Goal: Task Accomplishment & Management: Manage account settings

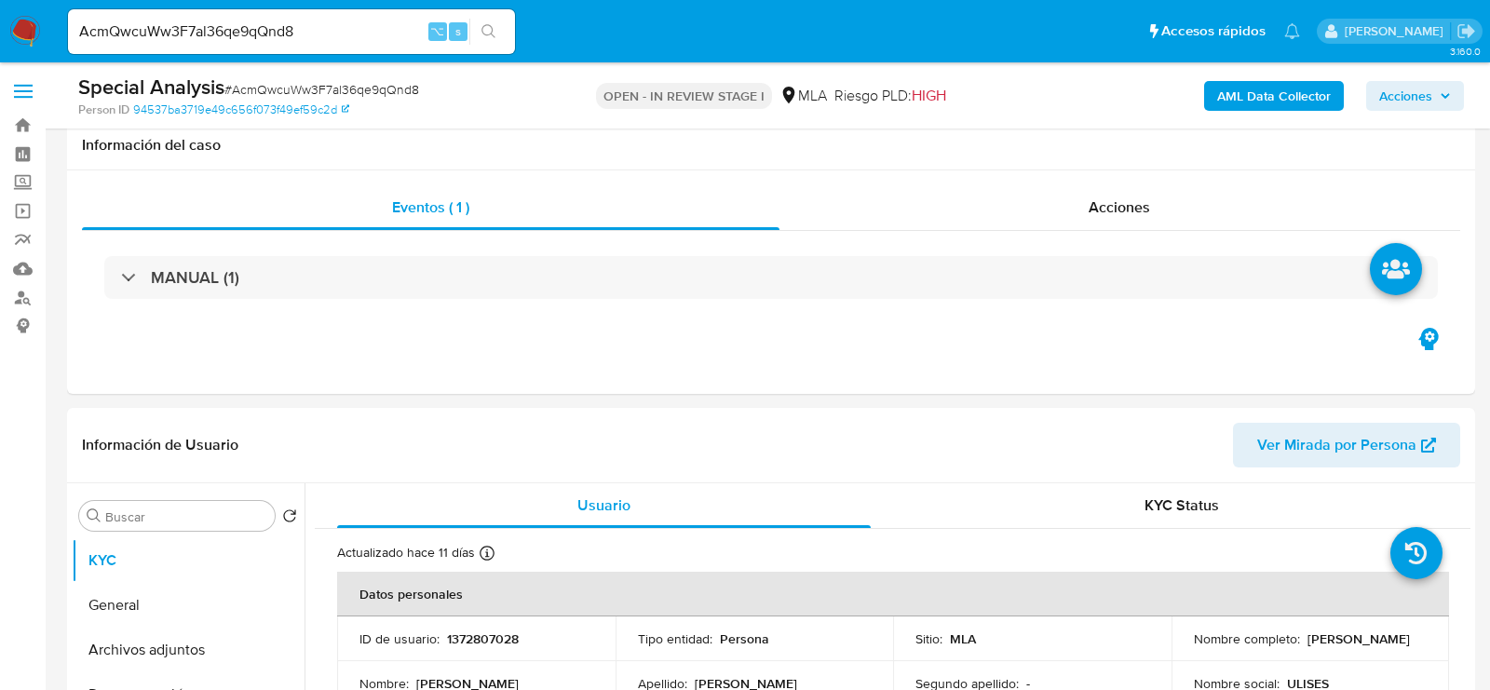
select select "10"
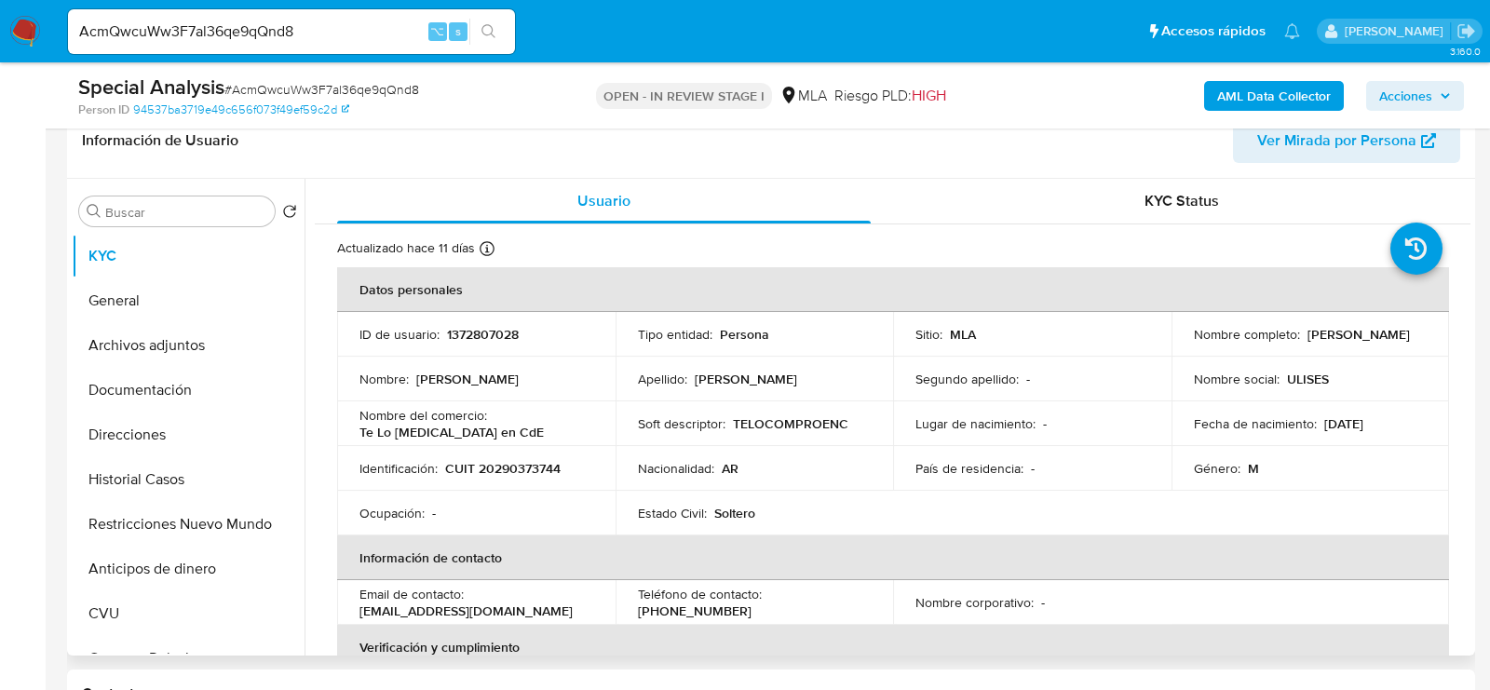
click at [533, 479] on td "Identificación : CUIT 20290373744" at bounding box center [476, 468] width 278 height 45
click at [515, 466] on p "CUIT 20290373744" at bounding box center [502, 468] width 115 height 17
copy p "20290373744"
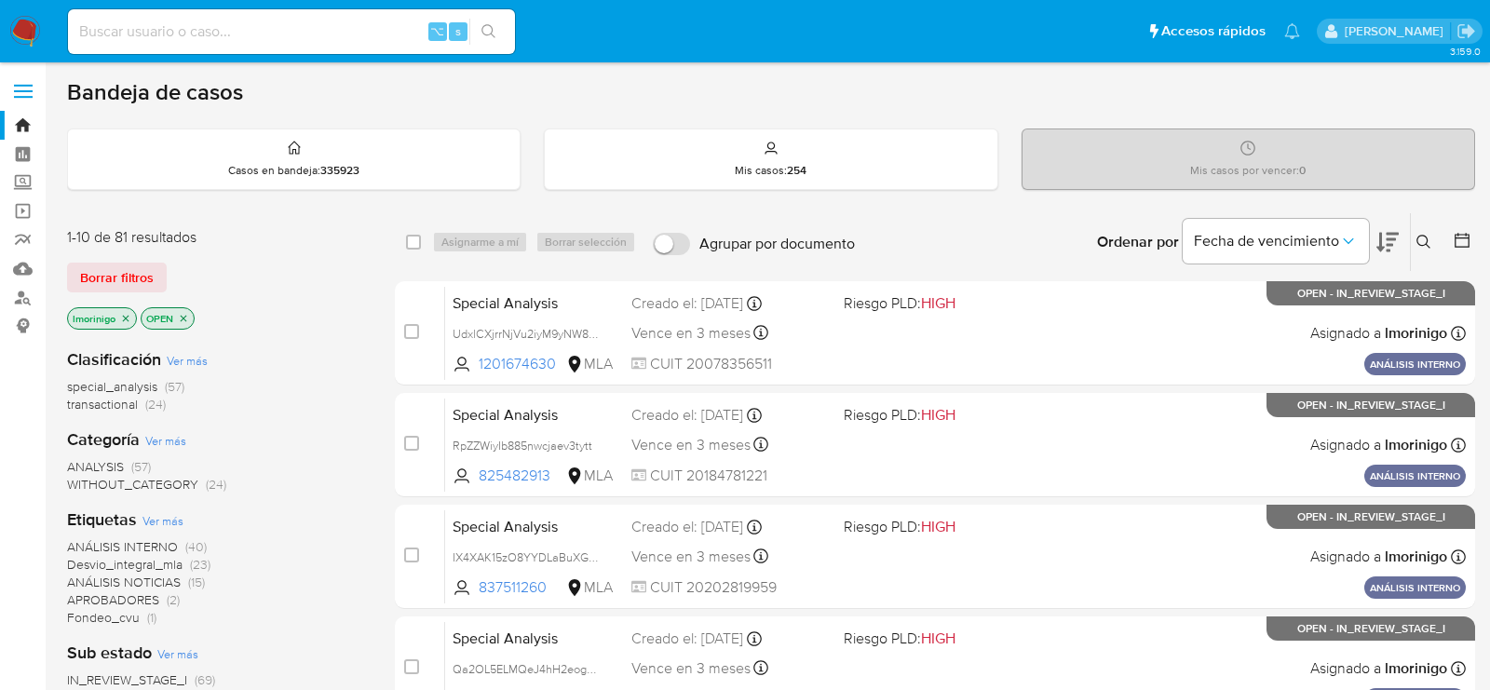
click at [1431, 239] on button at bounding box center [1425, 242] width 31 height 22
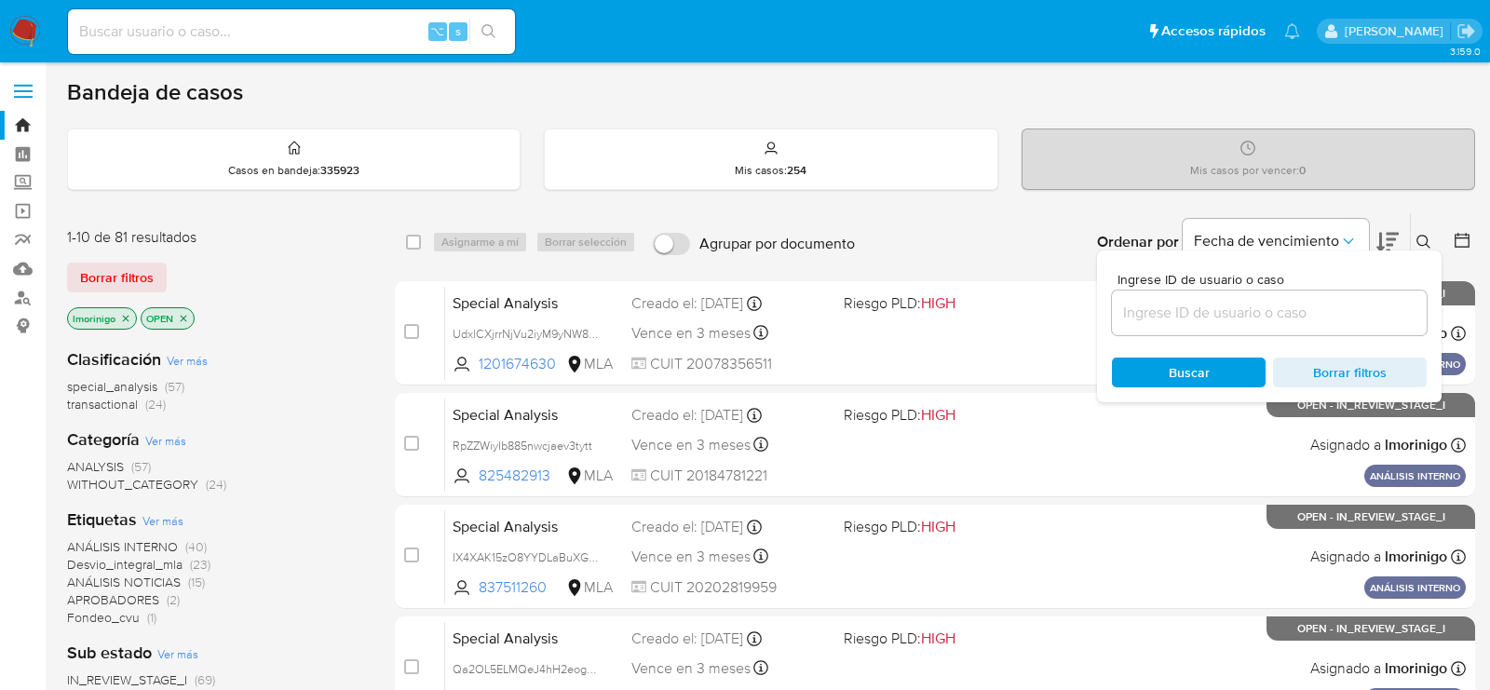
click at [1292, 311] on input at bounding box center [1269, 313] width 315 height 24
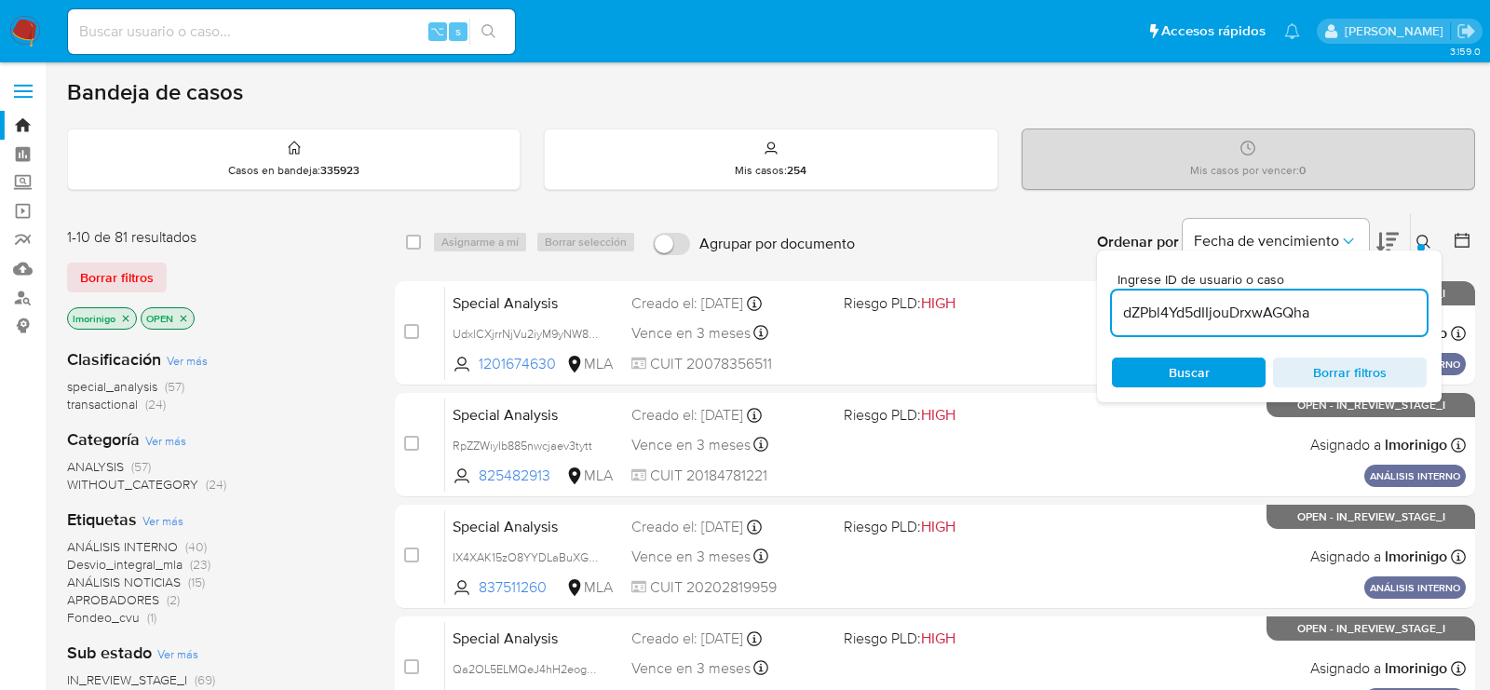
type input "dZPbl4Yd5dIIjouDrxwAGQha"
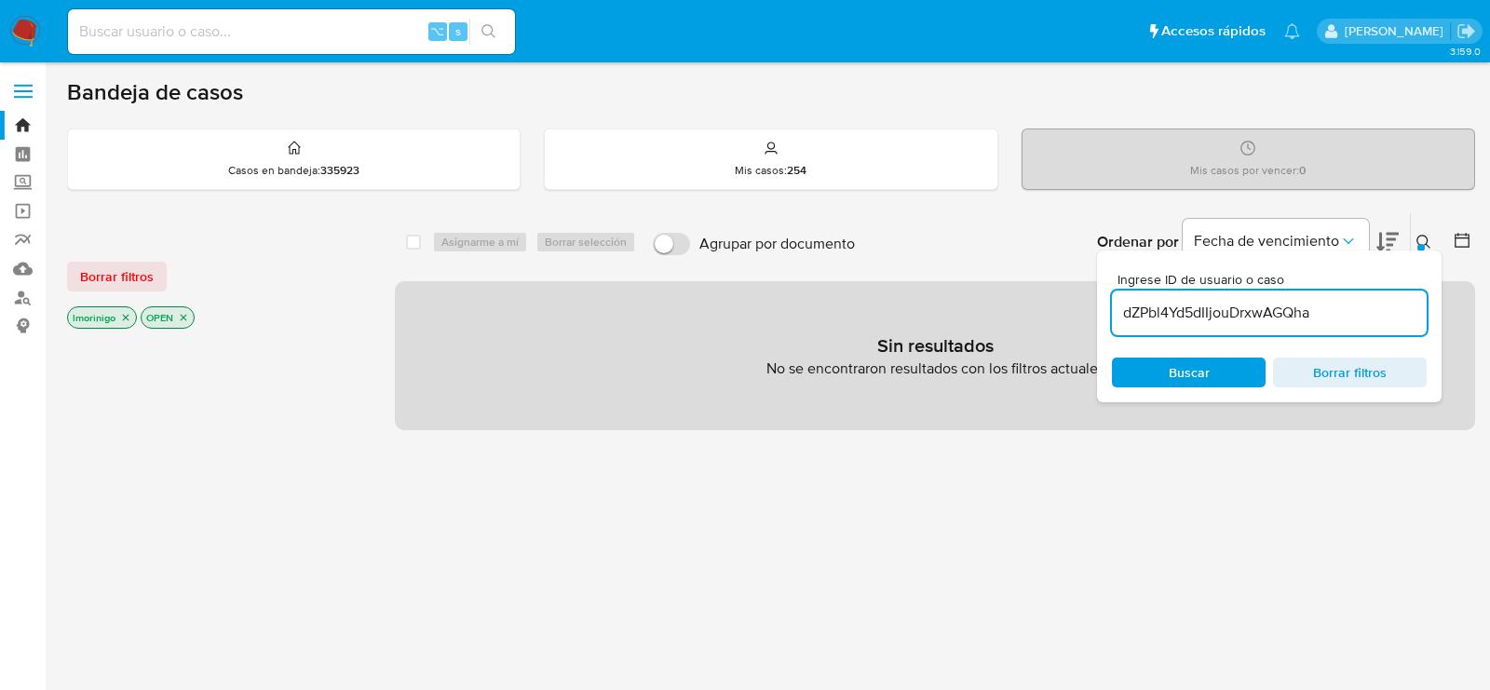
click at [128, 315] on icon "close-filter" at bounding box center [126, 318] width 7 height 7
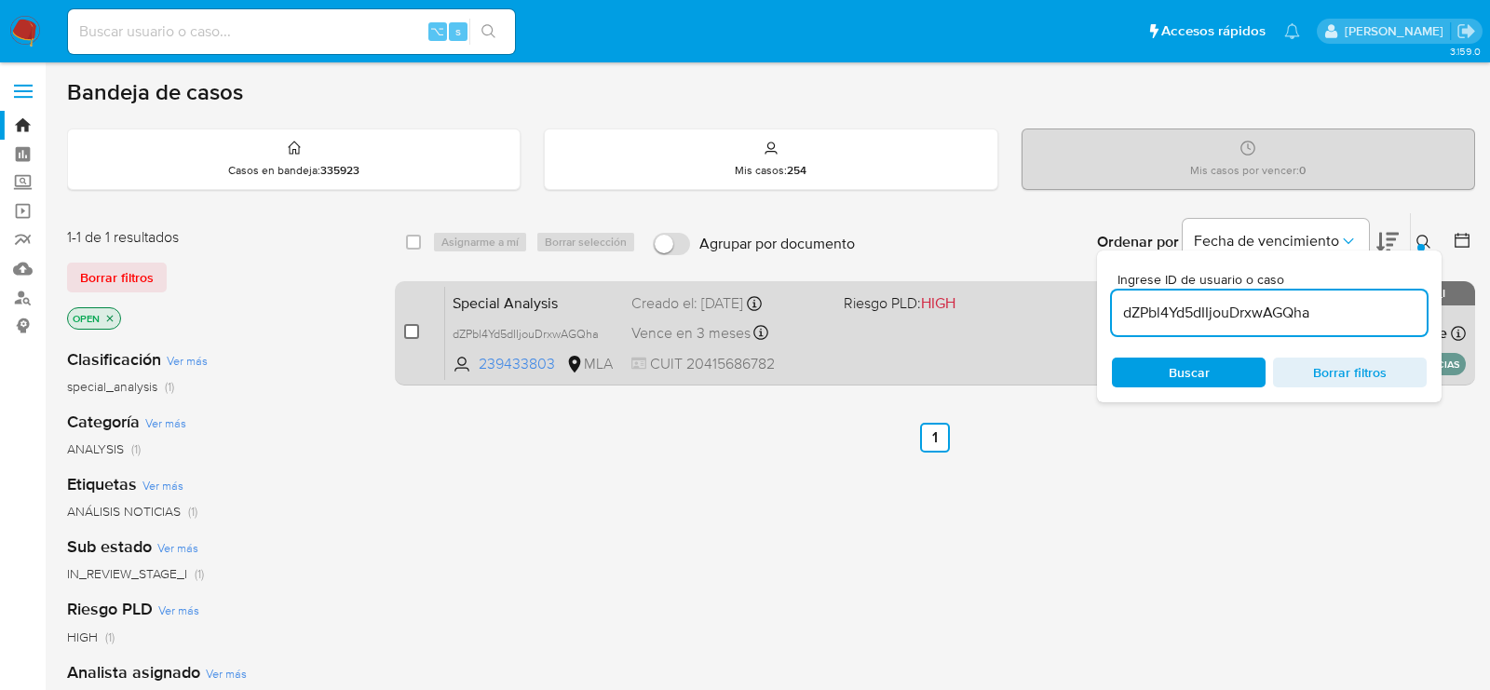
click at [410, 331] on input "checkbox" at bounding box center [411, 331] width 15 height 15
checkbox input "true"
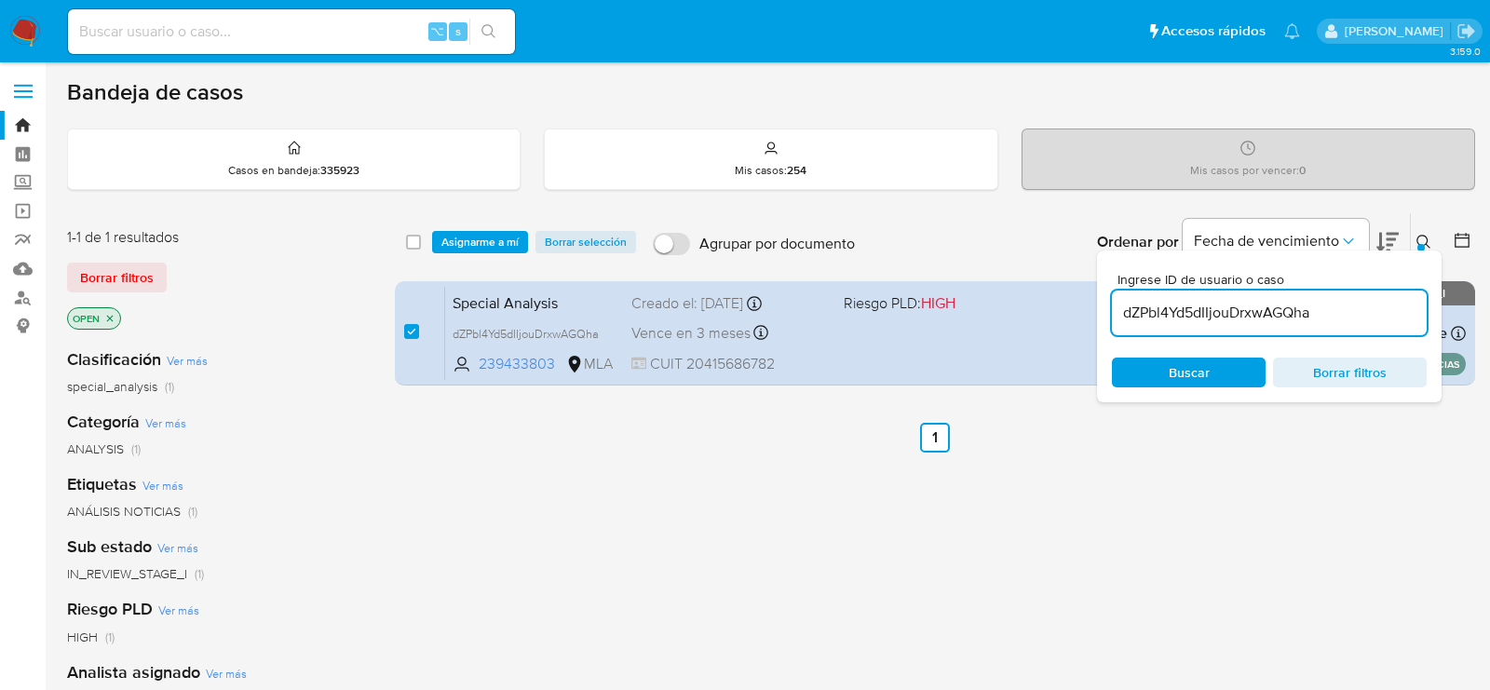
click at [466, 262] on div "select-all-cases-checkbox Asignarme a mí Borrar selección Agrupar por documento…" at bounding box center [935, 242] width 1080 height 58
click at [466, 240] on span "Asignarme a mí" at bounding box center [479, 242] width 77 height 19
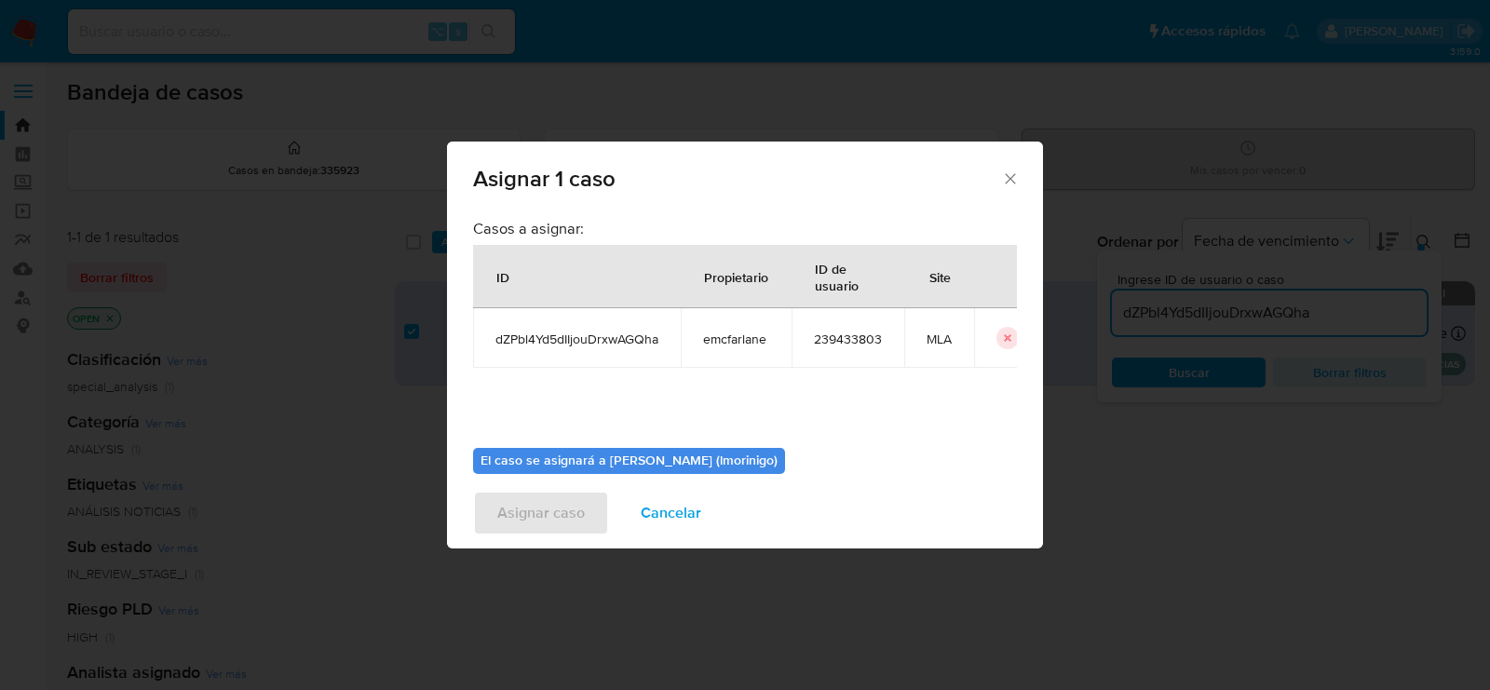
scroll to position [95, 0]
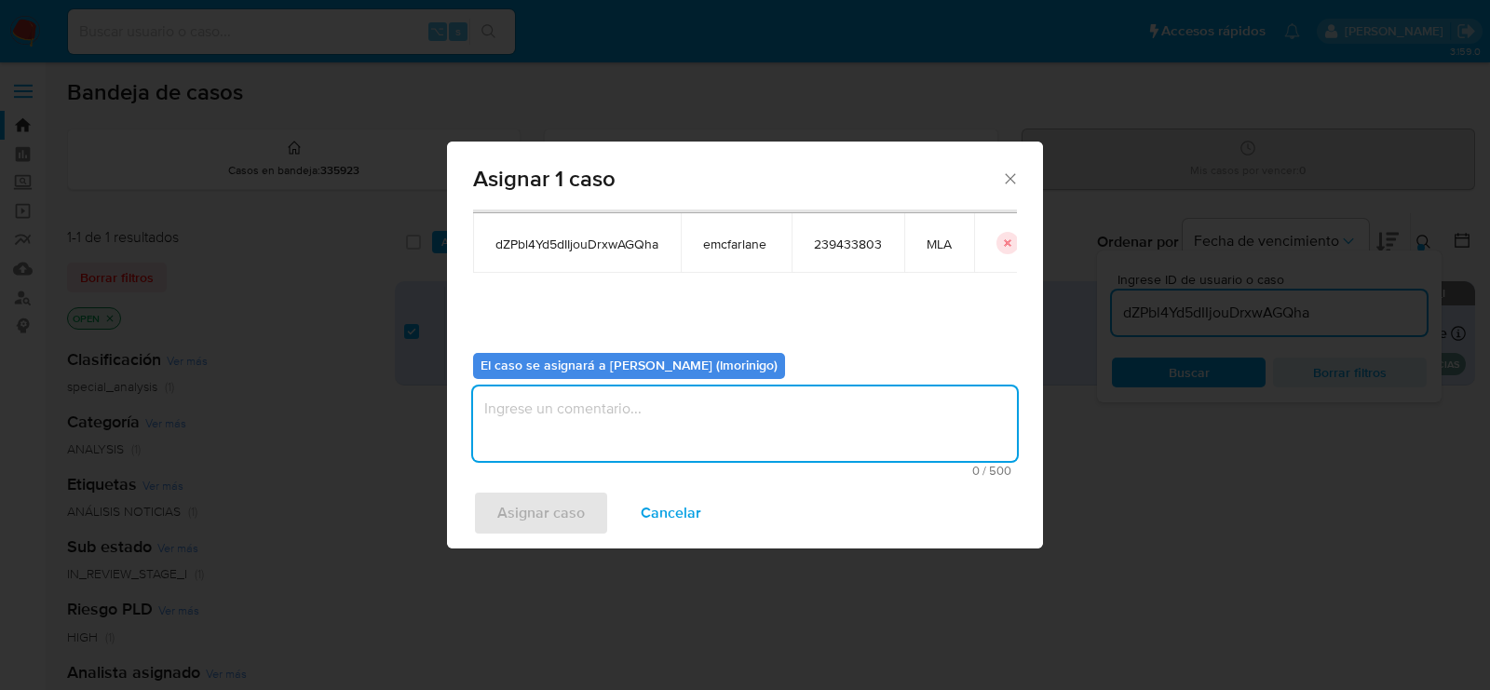
click at [637, 415] on textarea "assign-modal" at bounding box center [745, 423] width 544 height 74
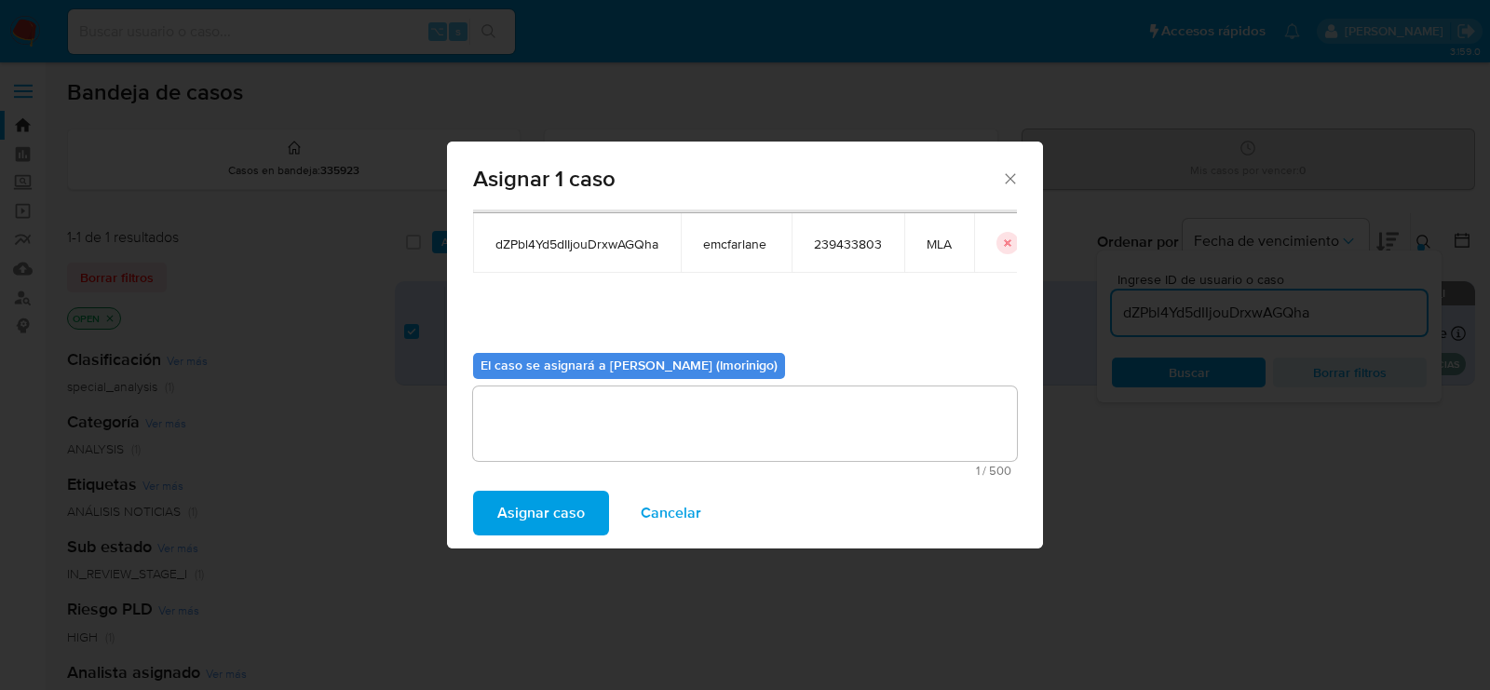
click at [547, 520] on span "Asignar caso" at bounding box center [541, 513] width 88 height 41
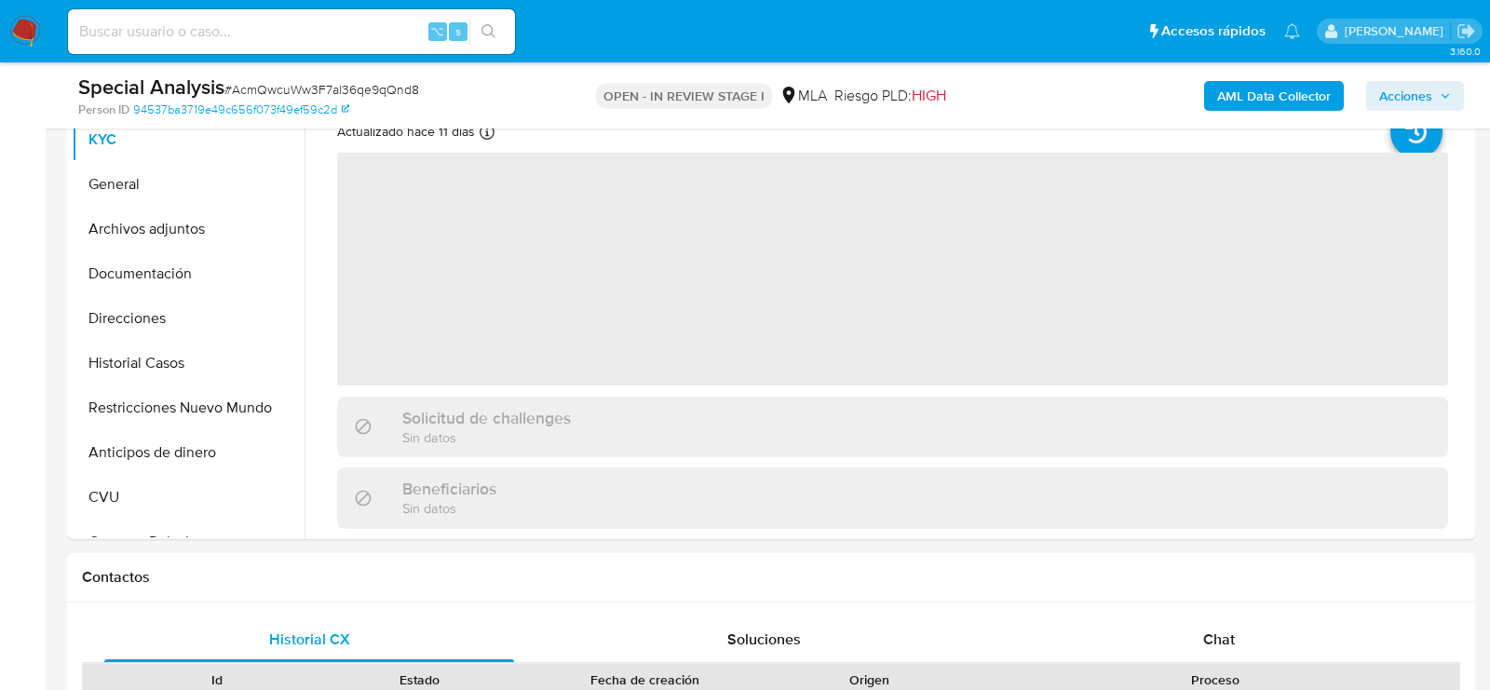
select select "10"
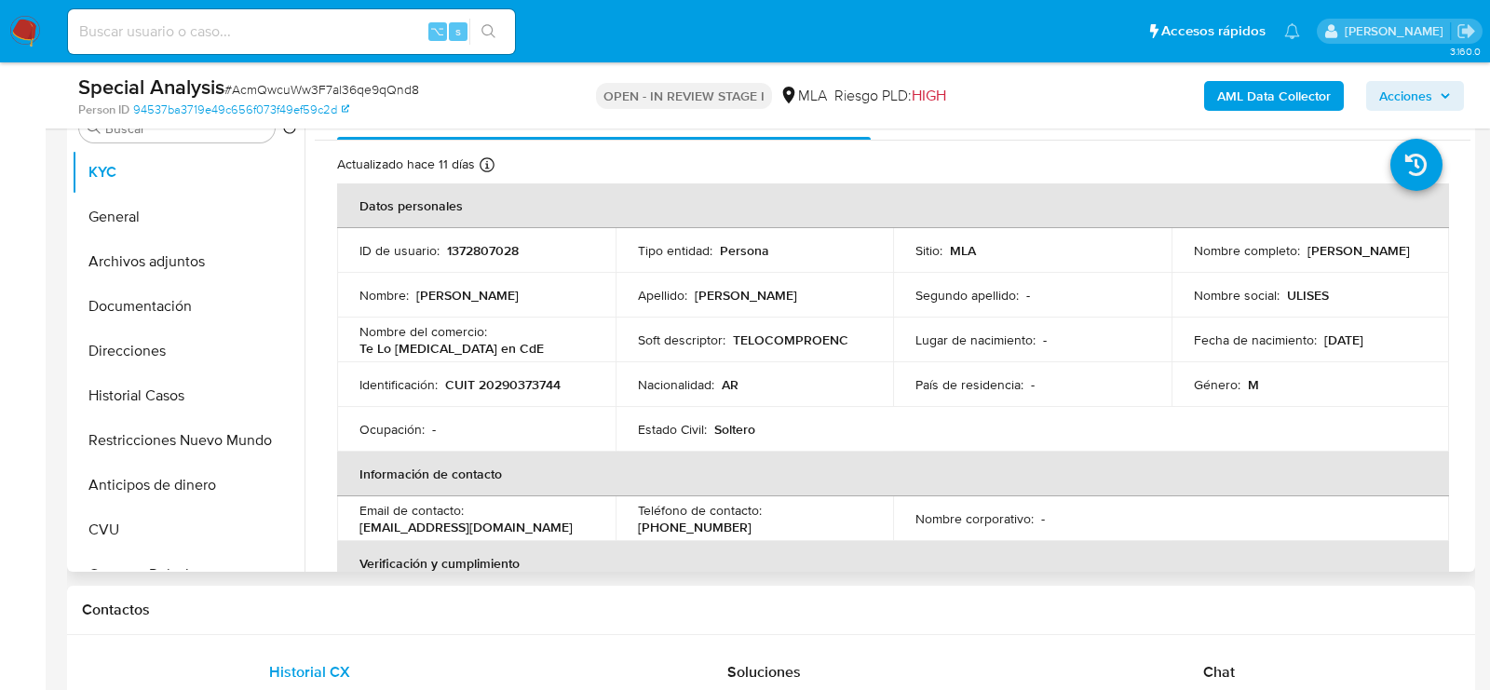
drag, startPoint x: 1177, startPoint y: 259, endPoint x: 1331, endPoint y: 257, distance: 154.6
click at [1331, 258] on td "Nombre completo : Ulises Jorge Velazquez" at bounding box center [1310, 250] width 278 height 45
copy p "Ulises Jorge Velazquez"
click at [494, 378] on p "CUIT 20290373744" at bounding box center [502, 384] width 115 height 17
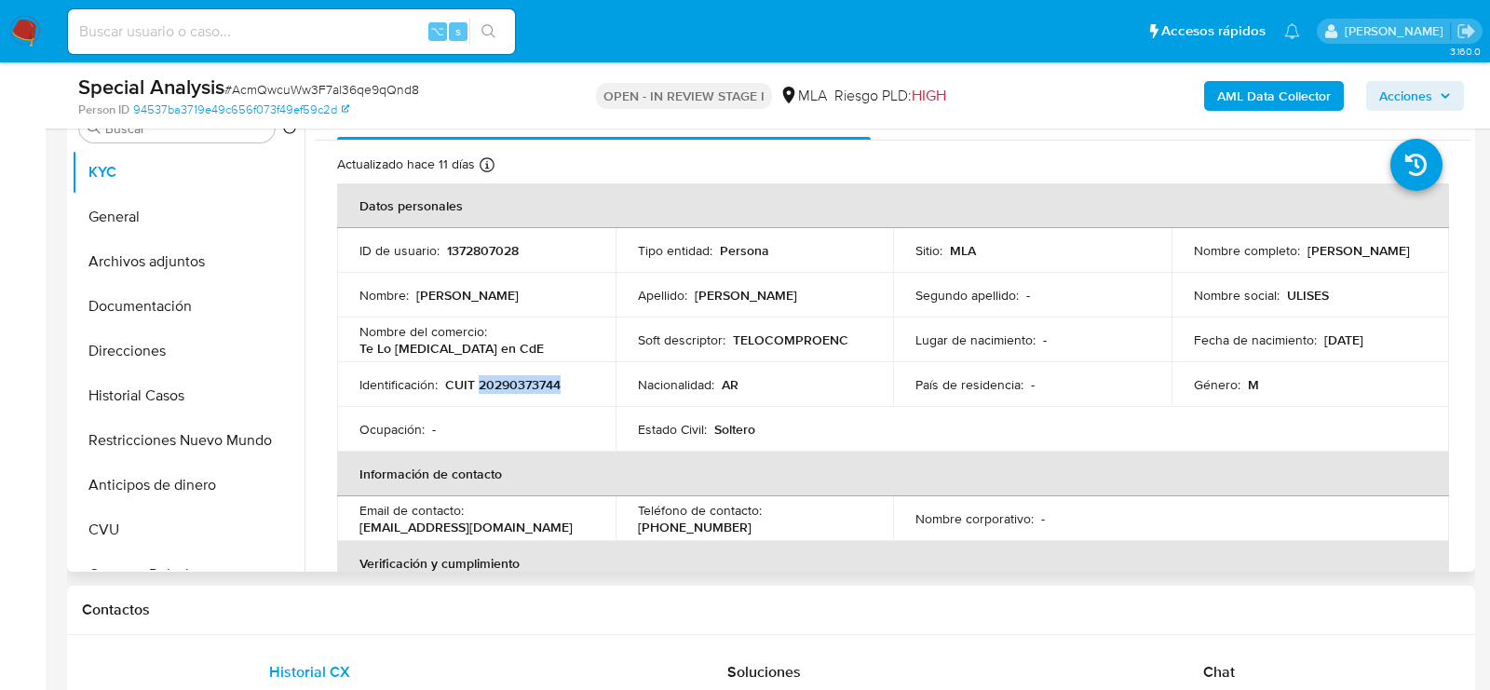
copy p "20290373744"
click at [494, 251] on p "1372807028" at bounding box center [483, 250] width 72 height 17
copy p "1372807028"
